Goal: Information Seeking & Learning: Learn about a topic

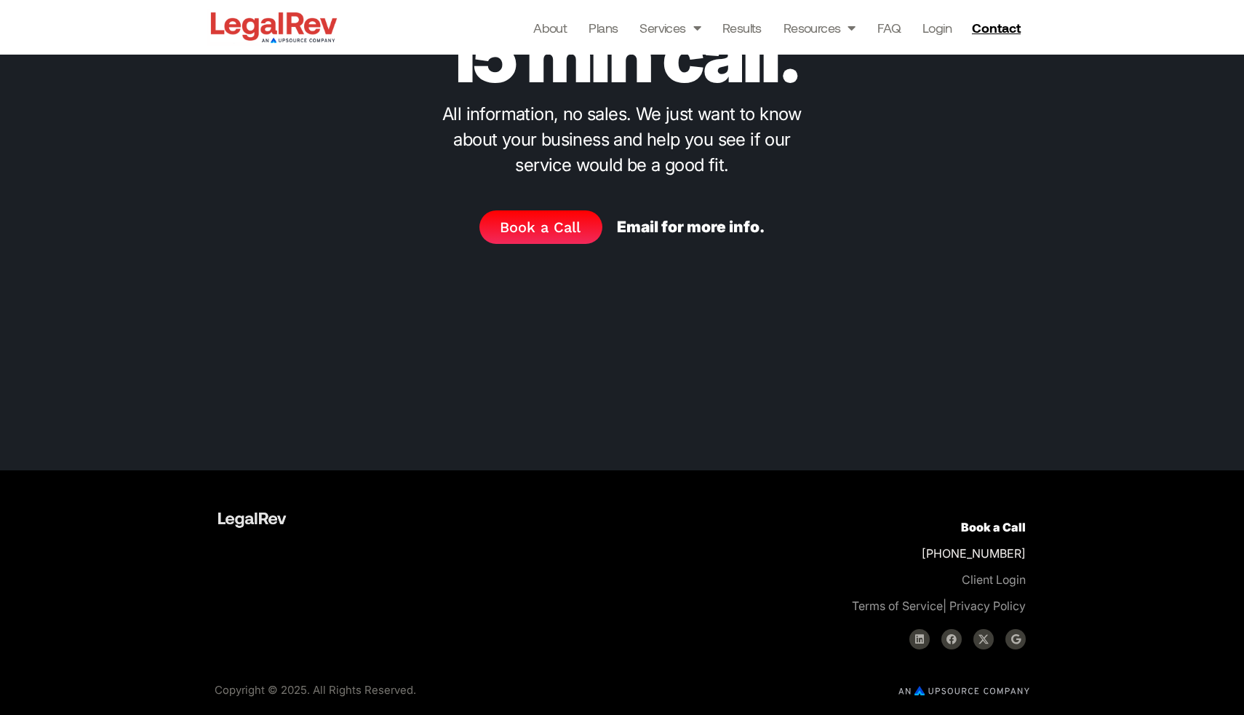
scroll to position [6493, 0]
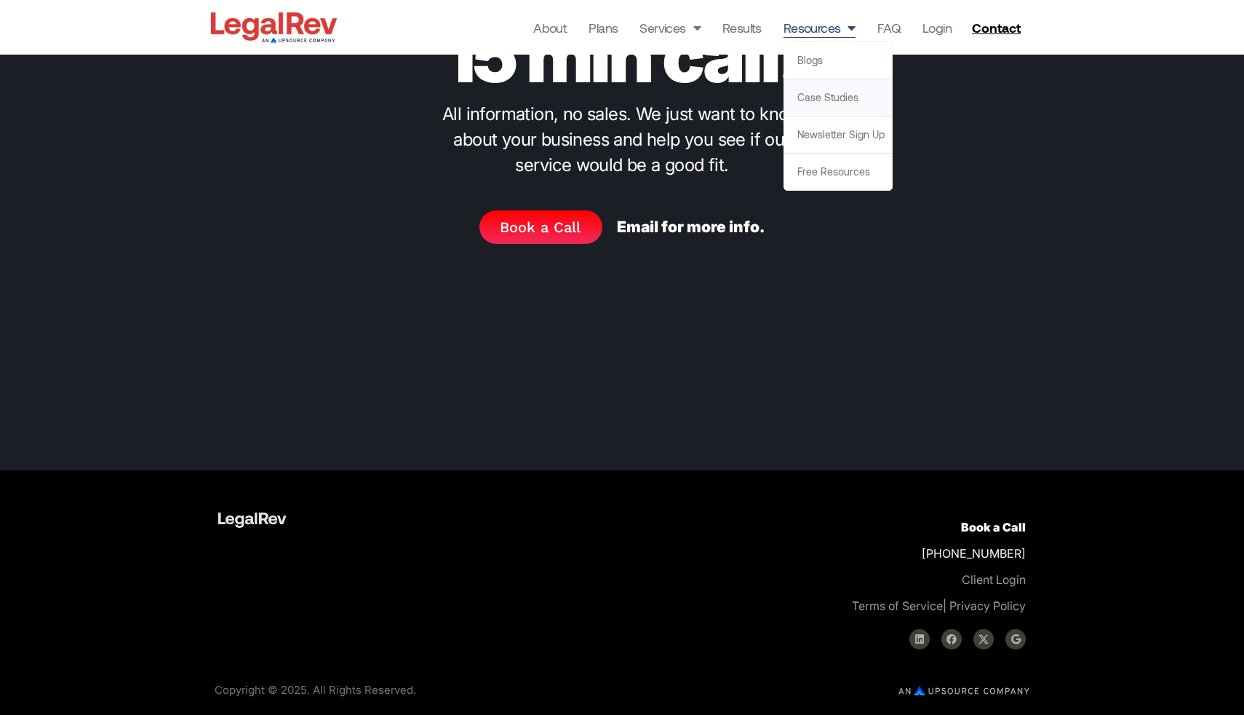
click at [847, 103] on link "Case Studies" at bounding box center [838, 97] width 108 height 36
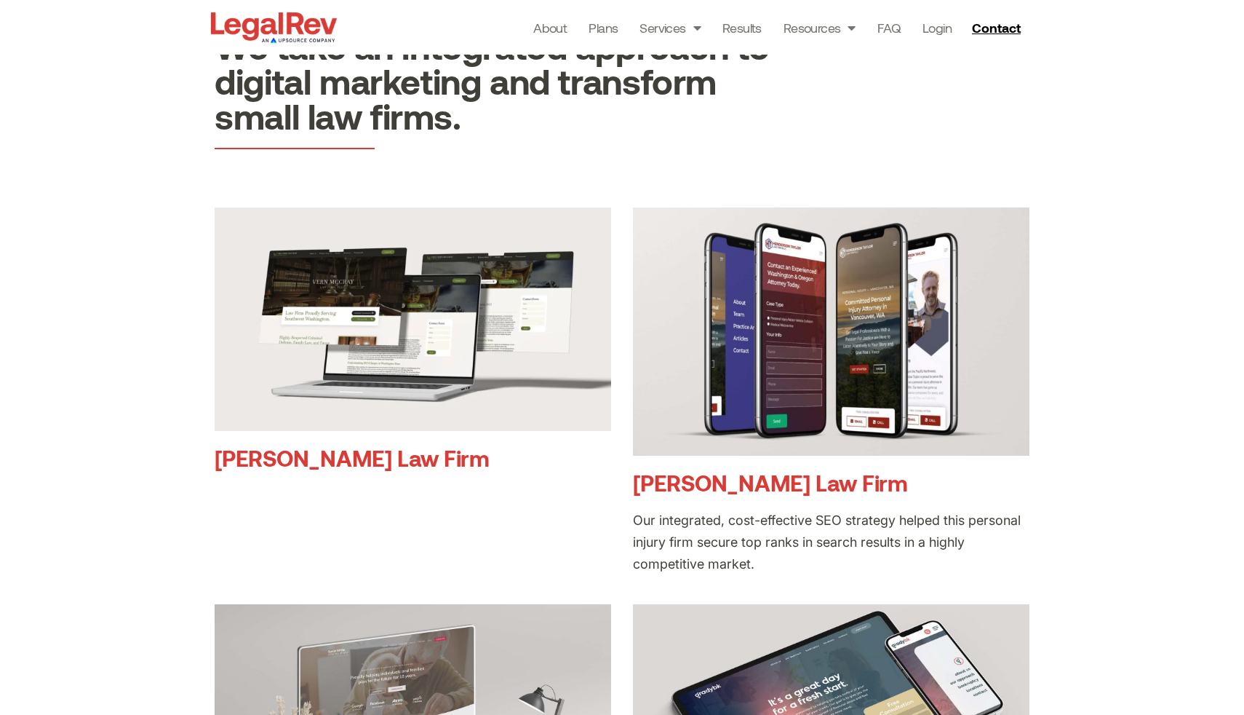
scroll to position [156, 0]
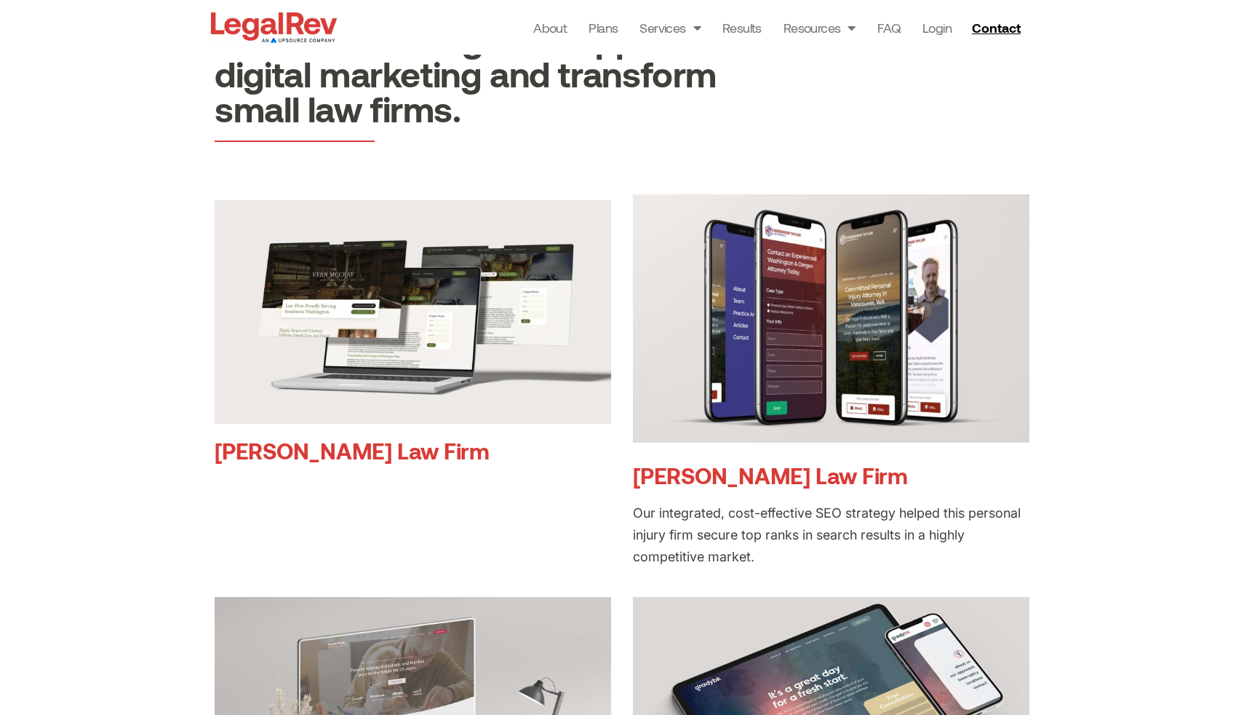
click at [787, 329] on img at bounding box center [831, 318] width 397 height 248
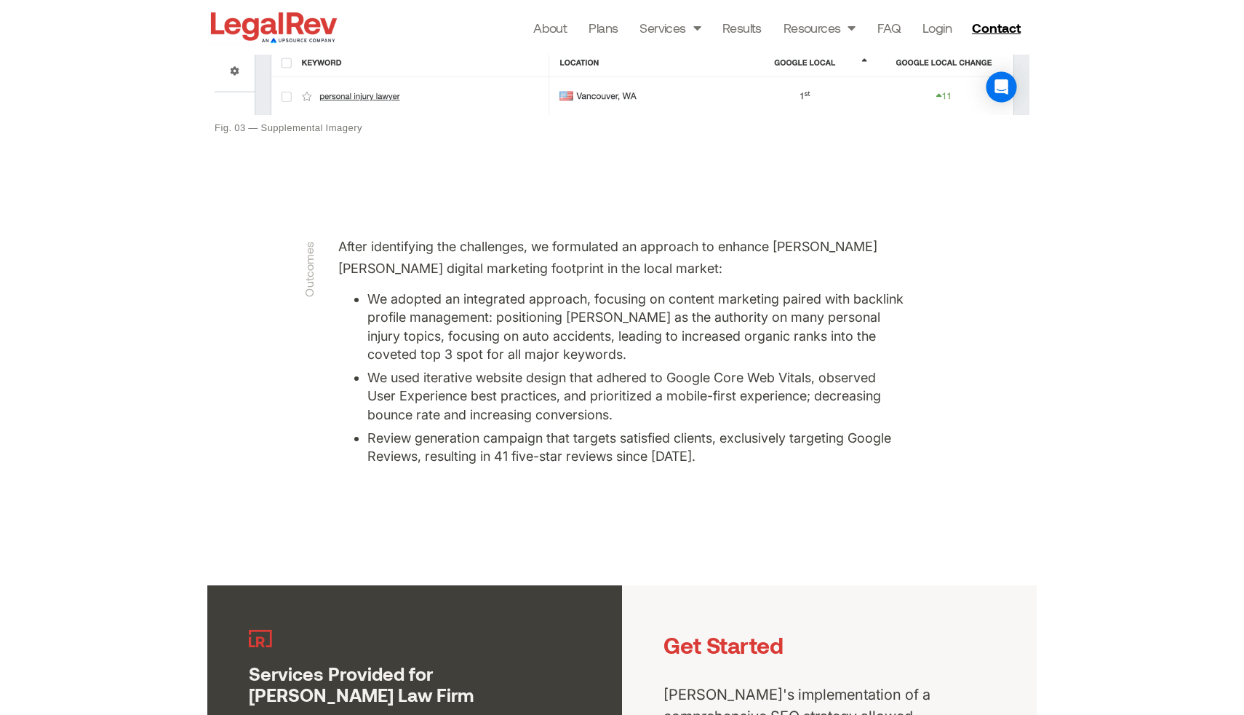
scroll to position [2577, 0]
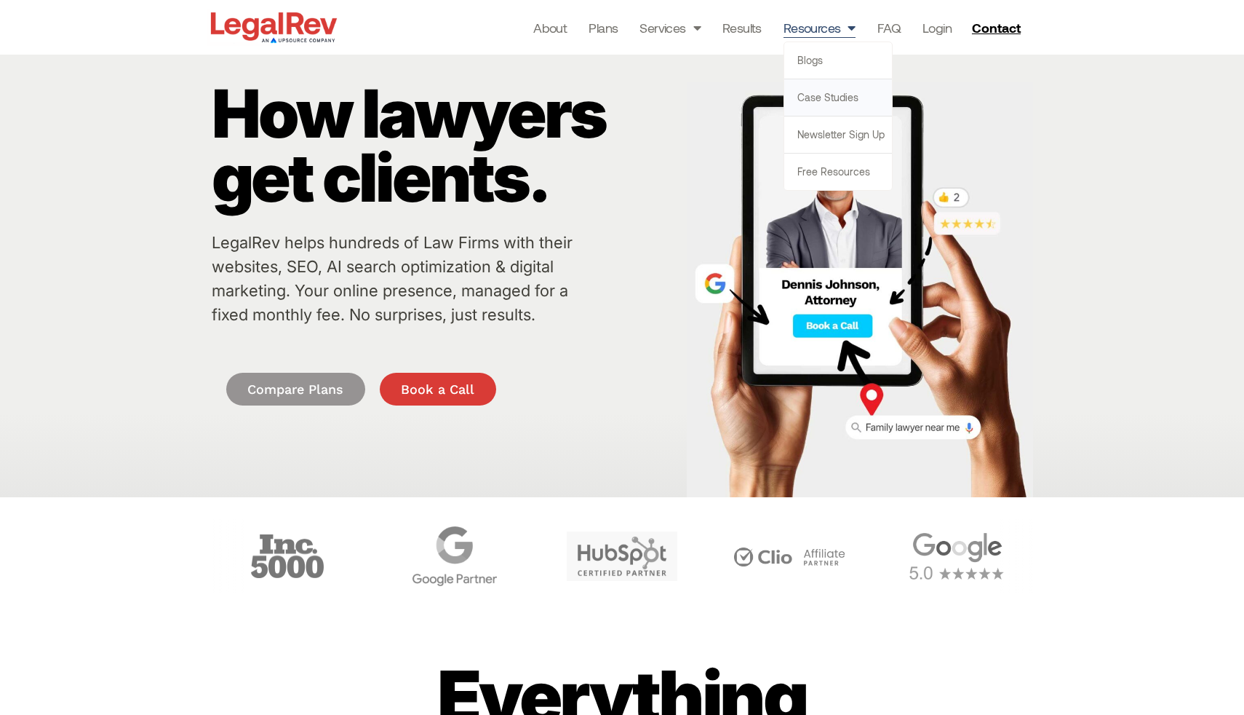
click at [839, 98] on link "Case Studies" at bounding box center [838, 97] width 108 height 36
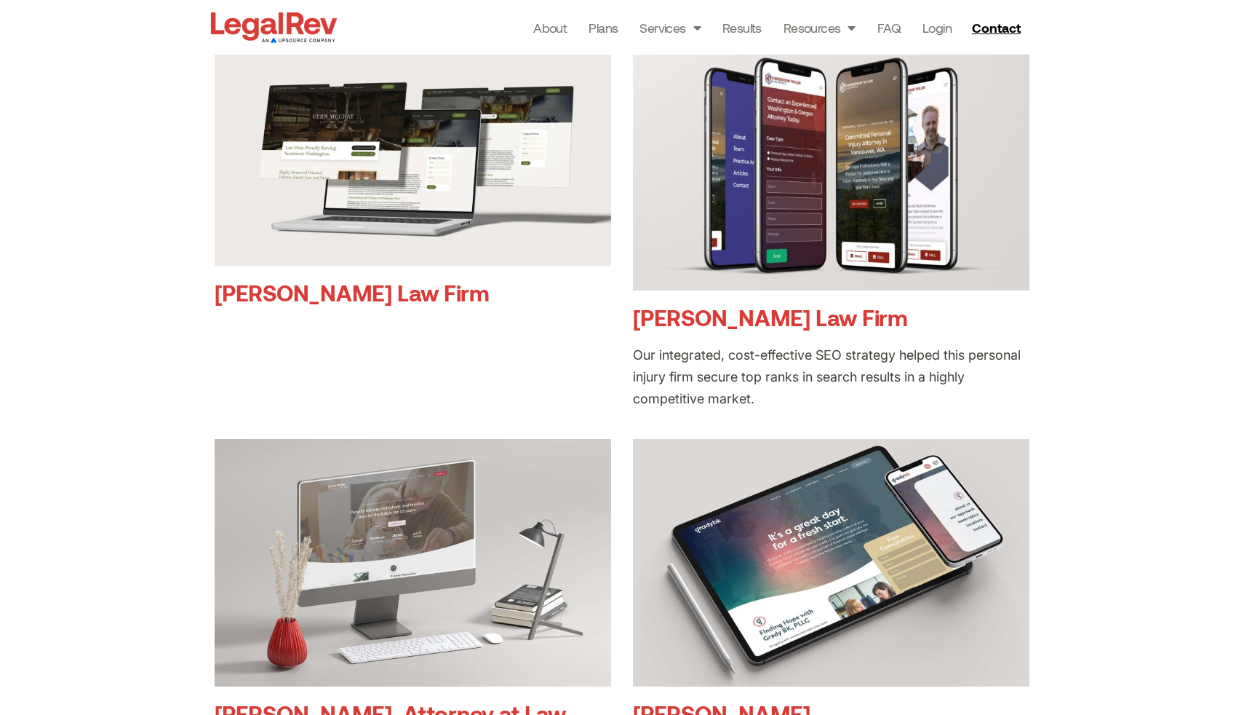
scroll to position [192, 0]
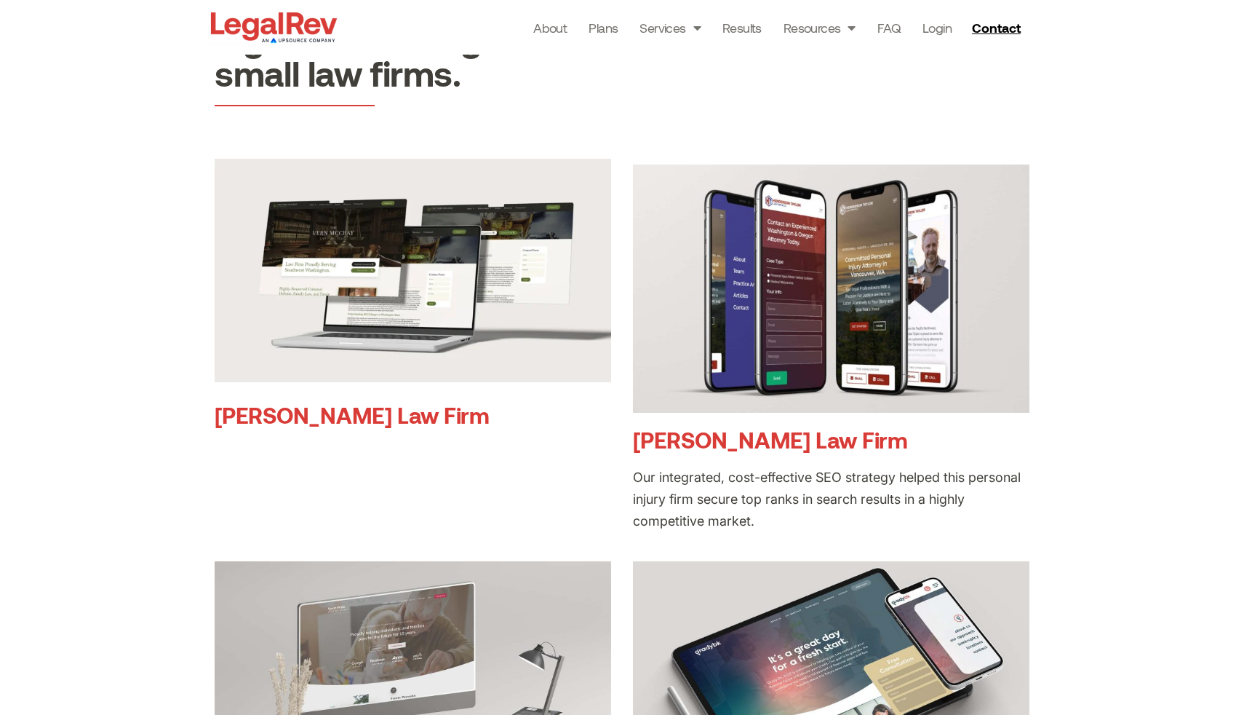
click at [404, 342] on img at bounding box center [413, 270] width 397 height 223
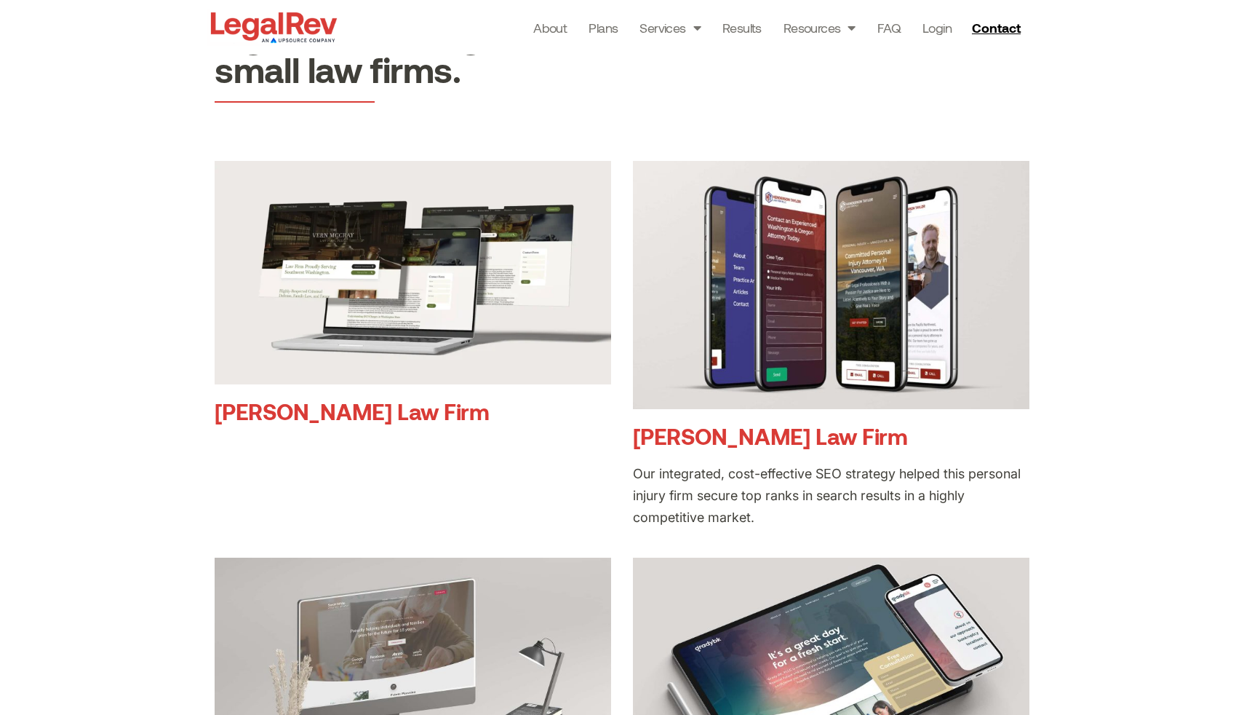
scroll to position [227, 0]
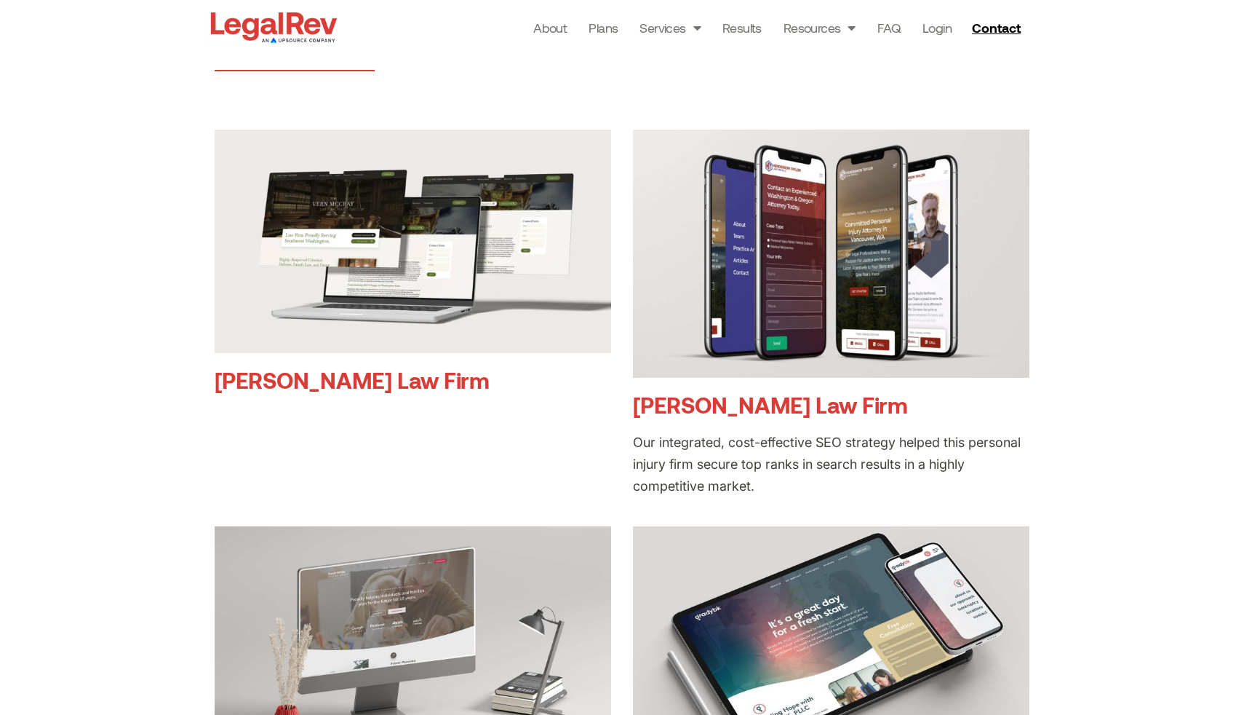
click at [727, 411] on link "Henderson Taylor Law Firm" at bounding box center [770, 404] width 275 height 27
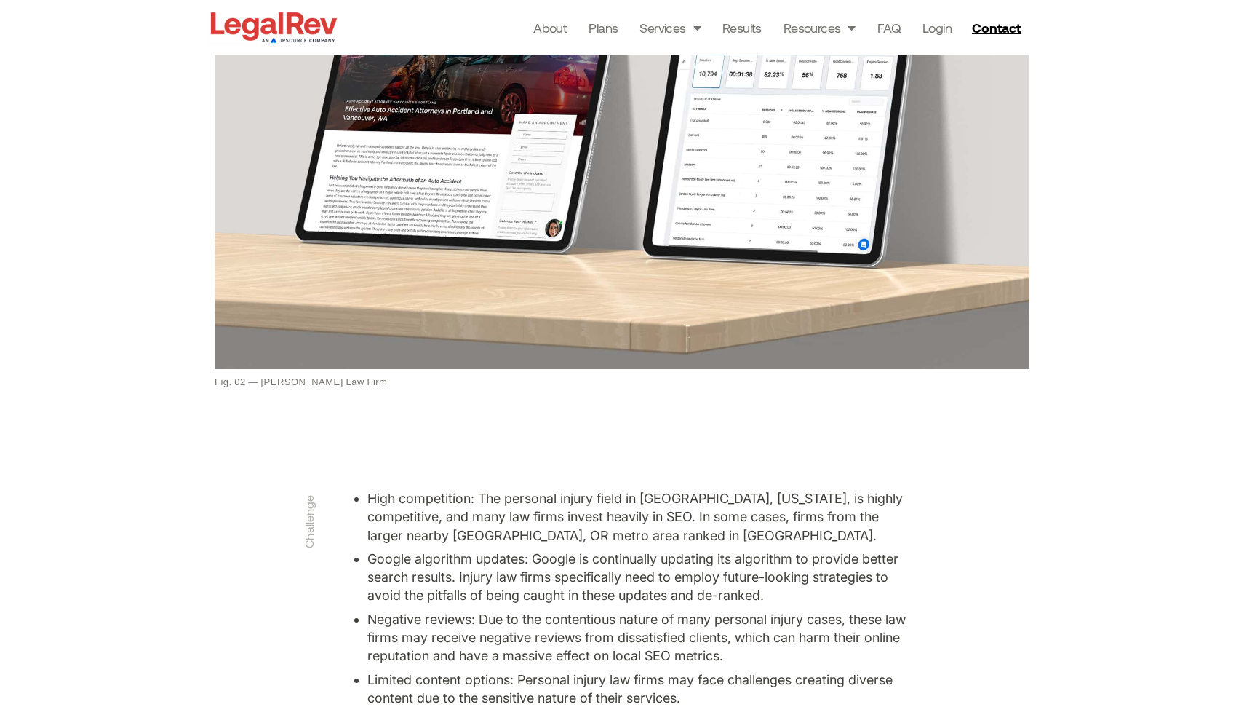
scroll to position [1586, 0]
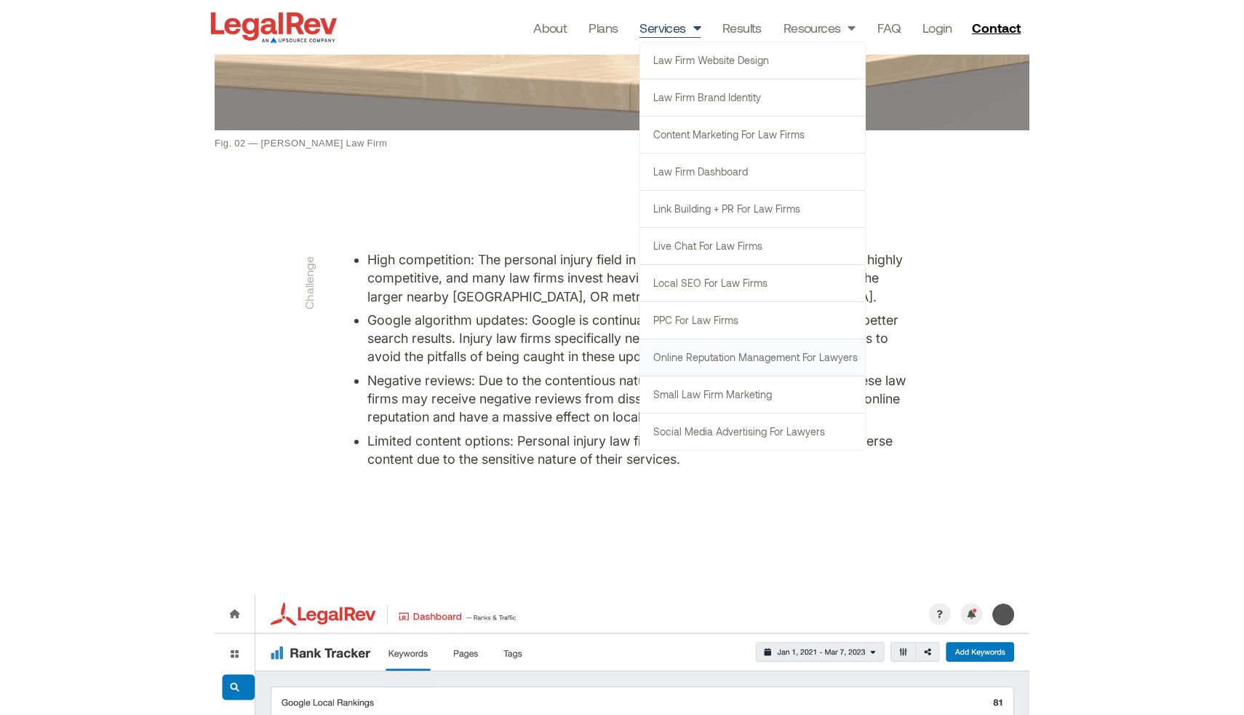
click at [749, 359] on link "Online Reputation Management for Lawyers" at bounding box center [752, 357] width 225 height 36
